Goal: Task Accomplishment & Management: Manage account settings

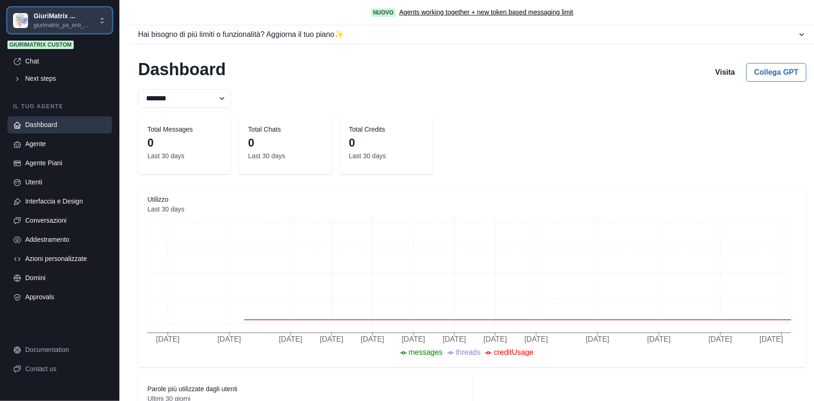
click at [51, 17] on p "GiuriMatrix ..." at bounding box center [61, 16] width 55 height 10
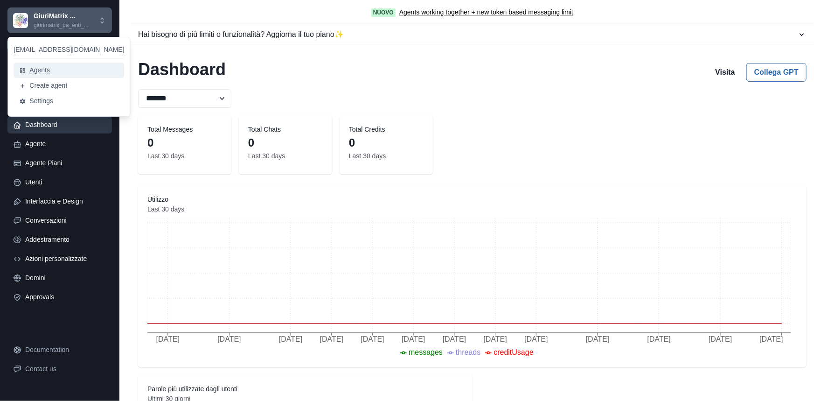
click at [52, 75] on button "Agents" at bounding box center [69, 70] width 111 height 15
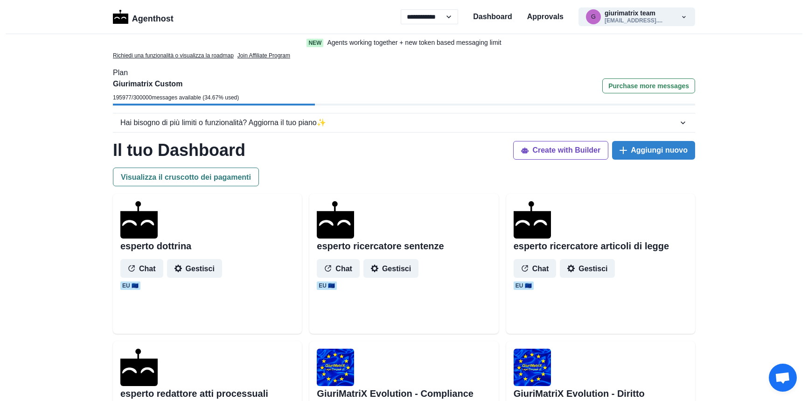
select select "**"
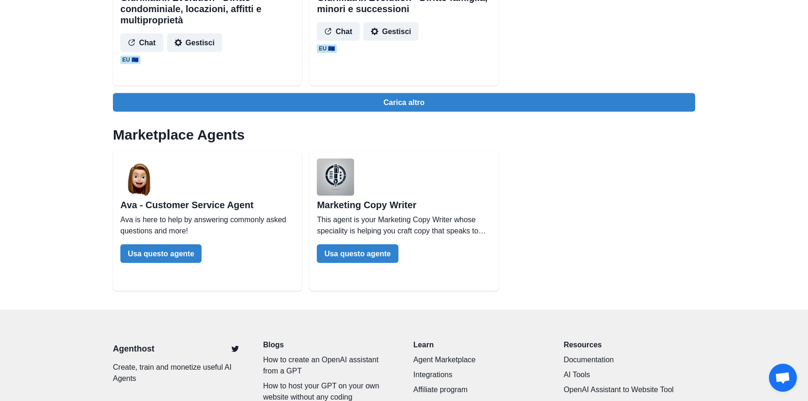
scroll to position [1145, 0]
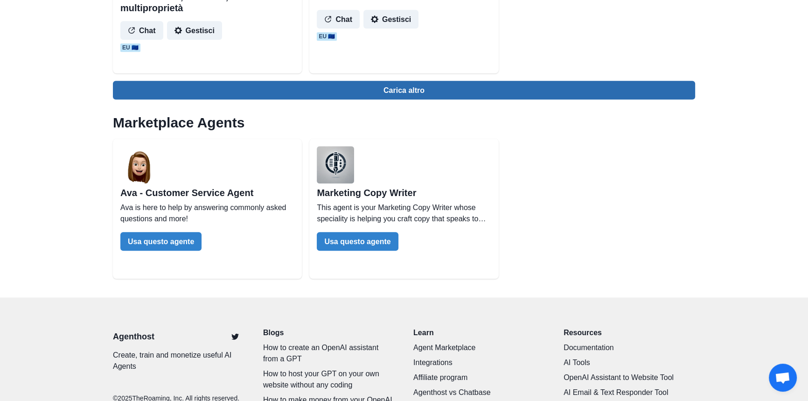
click at [398, 89] on button "Carica altro" at bounding box center [404, 90] width 582 height 19
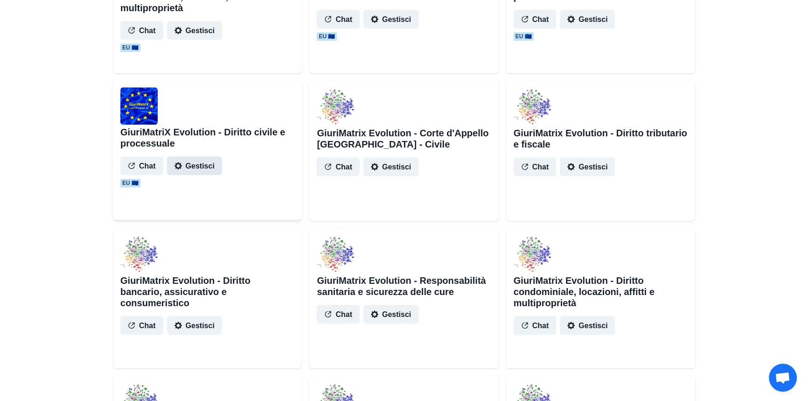
click at [210, 166] on button "Gestisci" at bounding box center [194, 165] width 55 height 19
